Goal: Task Accomplishment & Management: Use online tool/utility

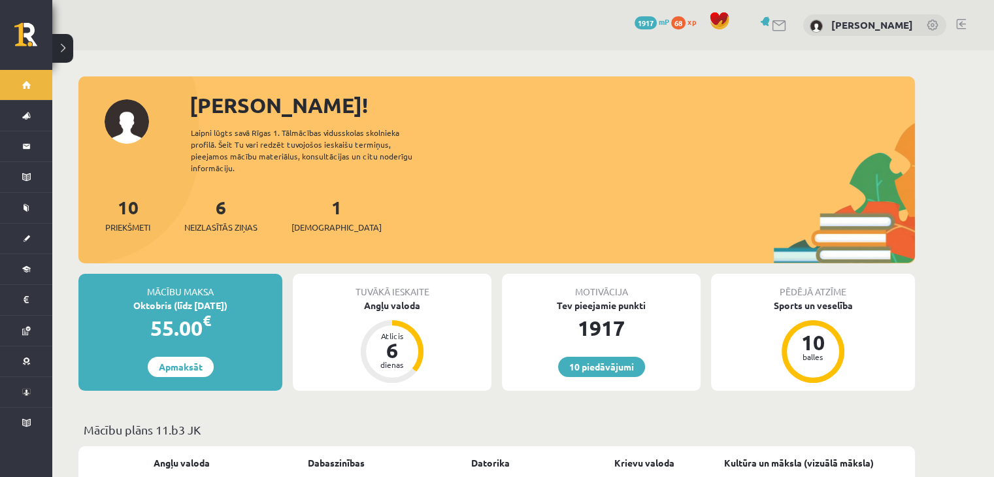
click at [959, 24] on link at bounding box center [961, 24] width 10 height 10
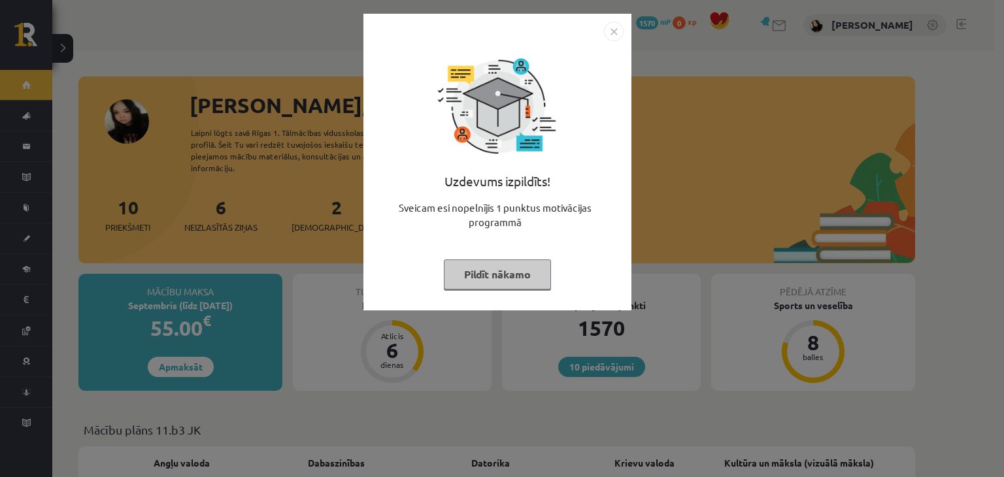
click at [494, 288] on button "Pildīt nākamo" at bounding box center [497, 274] width 107 height 30
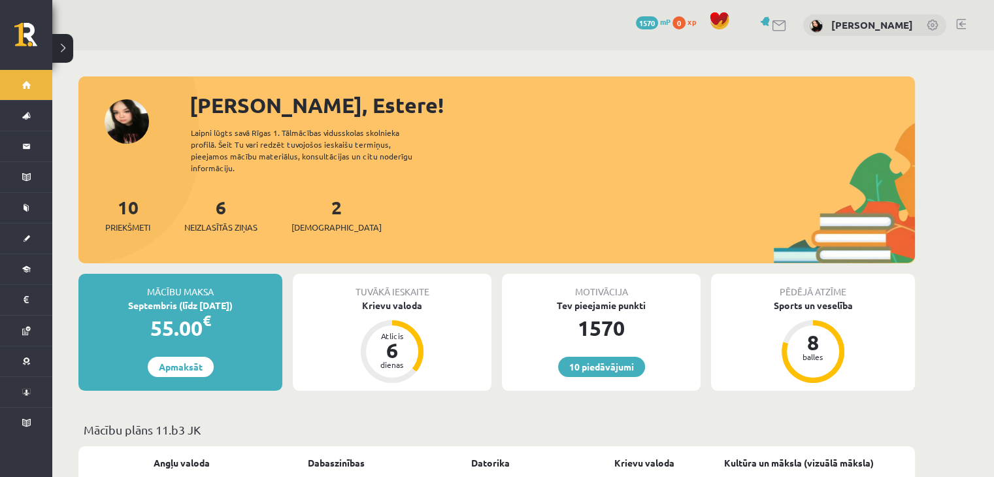
click at [322, 202] on div "2 Ieskaites" at bounding box center [336, 213] width 90 height 41
click at [317, 199] on link "2 Ieskaites" at bounding box center [336, 214] width 90 height 39
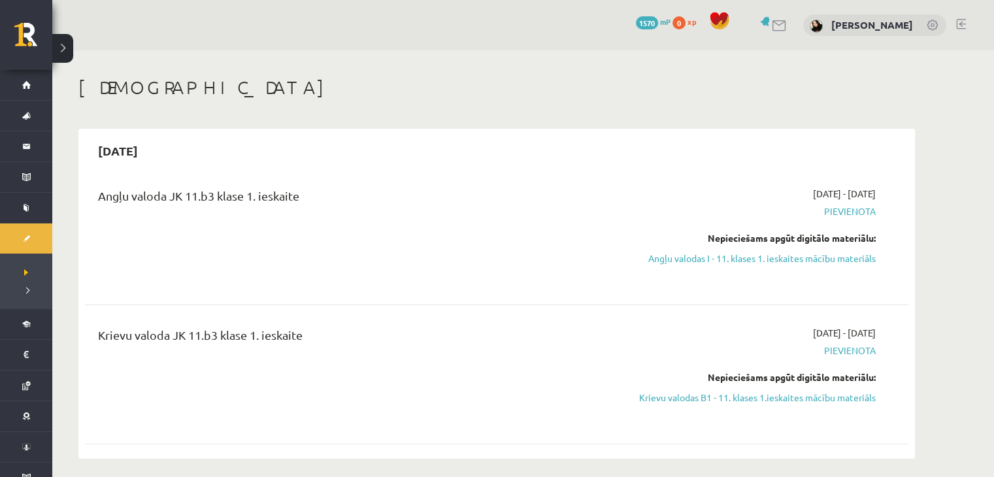
click at [959, 29] on div at bounding box center [961, 25] width 10 height 13
click at [957, 25] on link at bounding box center [961, 24] width 10 height 10
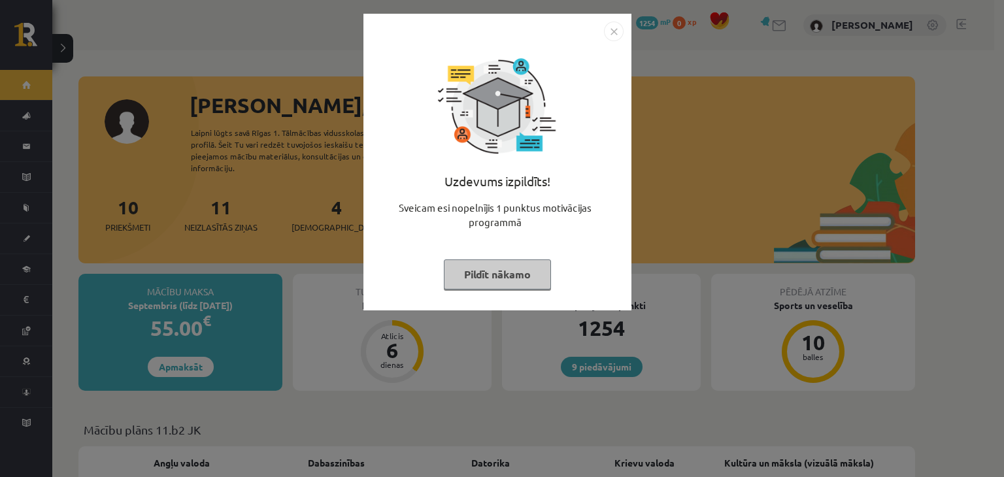
click at [520, 259] on button "Pildīt nākamo" at bounding box center [497, 274] width 107 height 30
